Goal: Task Accomplishment & Management: Manage account settings

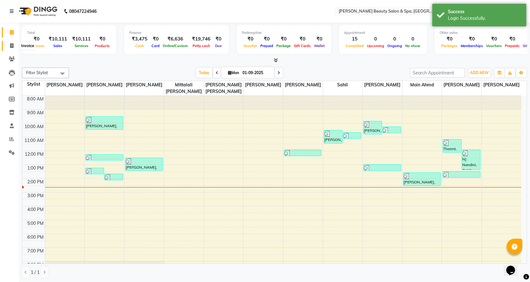
click at [12, 47] on icon at bounding box center [11, 45] width 3 height 5
select select "7524"
select select "service"
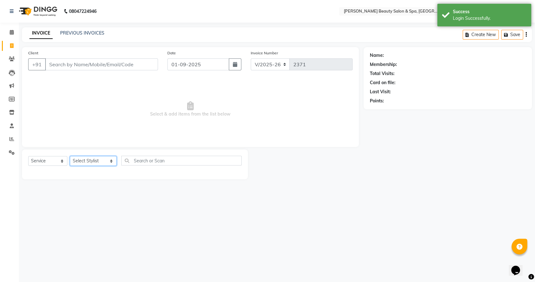
click at [84, 162] on select "Select Stylist Admin [PERSON_NAME] [PERSON_NAME] [PERSON_NAME] [PERSON_NAME] [P…" at bounding box center [93, 161] width 47 height 10
select select "67142"
click at [70, 156] on select "Select Stylist Admin [PERSON_NAME] [PERSON_NAME] [PERSON_NAME] [PERSON_NAME] [P…" at bounding box center [93, 161] width 47 height 10
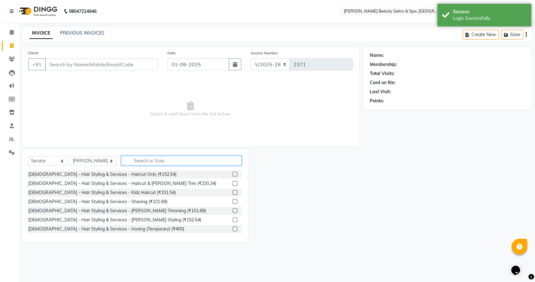
click at [130, 161] on input "text" at bounding box center [181, 161] width 120 height 10
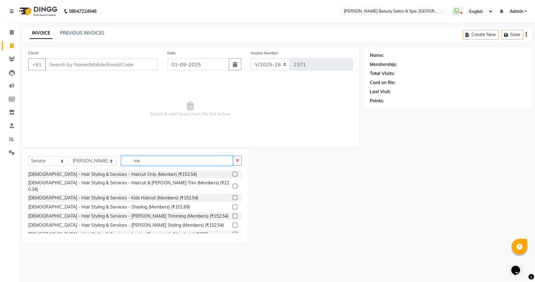
type input "mem"
drag, startPoint x: 138, startPoint y: 161, endPoint x: 123, endPoint y: 159, distance: 15.1
click at [123, 159] on input "mem" at bounding box center [177, 161] width 112 height 10
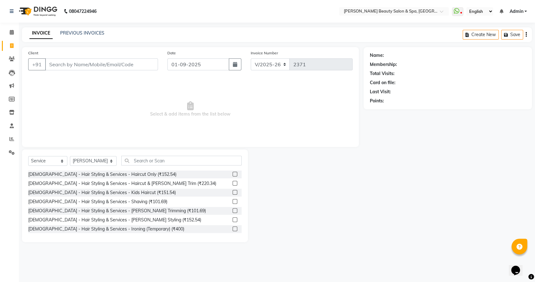
click at [10, 24] on div "Calendar Invoice Clients Leads Marketing Members Inventory Staff Reports Settin…" at bounding box center [42, 145] width 85 height 254
click at [9, 29] on span at bounding box center [11, 32] width 11 height 7
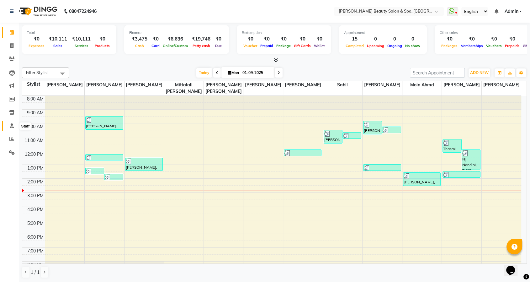
click at [10, 123] on icon at bounding box center [12, 125] width 4 height 5
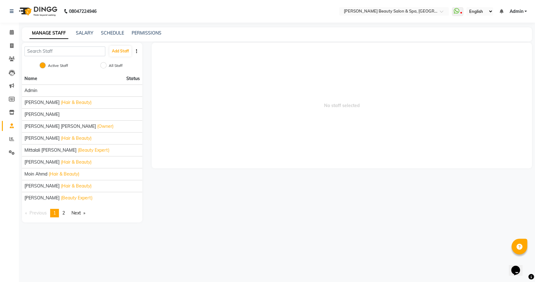
click at [112, 36] on div "SCHEDULE" at bounding box center [112, 33] width 23 height 7
click at [112, 34] on link "SCHEDULE" at bounding box center [112, 33] width 23 height 6
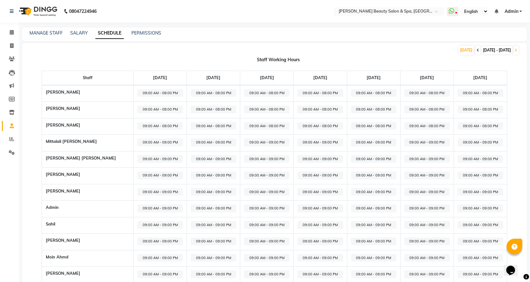
click at [477, 49] on icon at bounding box center [478, 50] width 3 height 4
click at [475, 51] on span at bounding box center [478, 50] width 6 height 9
click at [191, 93] on span "09:00 AM - 08:00 PM" at bounding box center [213, 93] width 45 height 8
select select "09:00 AM"
select select "08:00 PM"
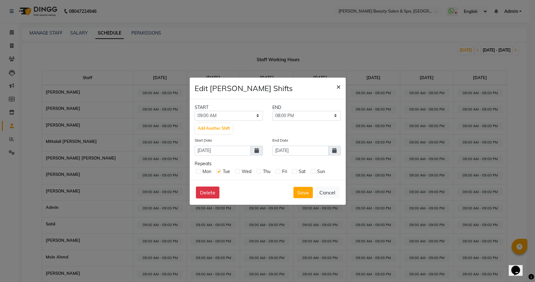
click at [338, 86] on span "×" at bounding box center [338, 86] width 4 height 9
